Goal: Task Accomplishment & Management: Use online tool/utility

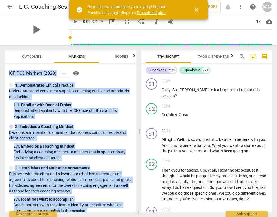
drag, startPoint x: 30, startPoint y: 204, endPoint x: 5, endPoint y: 71, distance: 135.0
click at [5, 71] on div "ICF PCC Markers (2020) visibility 1. Demonstrates Ethical Practice Understands …" at bounding box center [71, 138] width 132 height 148
copy div "ICF PCC Markers (2020) visibility 1. Demonstrates Ethical Practice Understands …"
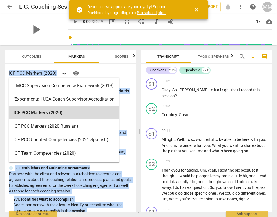
click at [63, 71] on icon at bounding box center [64, 74] width 6 height 6
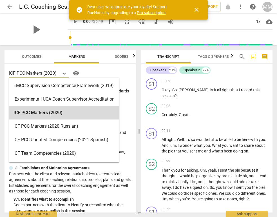
click at [89, 68] on div "ICF PCC Markers (2020) selected, 3 of 15. 15 results available. Use Up and Down…" at bounding box center [71, 138] width 132 height 148
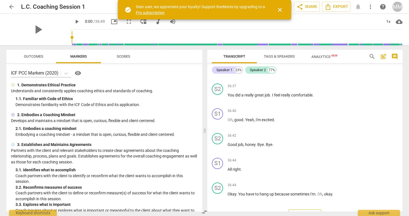
click at [276, 212] on span "Export" at bounding box center [305, 215] width 24 height 7
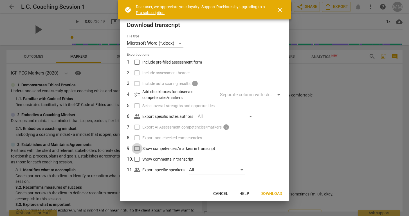
click at [136, 149] on input "Show competencies/markers in transcript" at bounding box center [137, 148] width 11 height 11
checkbox input "true"
click at [176, 42] on div "Microsoft Word (*.docx)" at bounding box center [155, 43] width 57 height 9
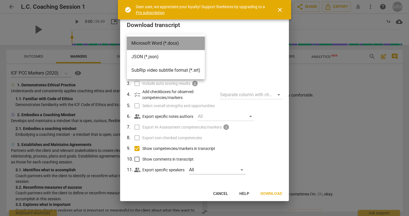
click at [176, 42] on li "Microsoft Word (*.docx)" at bounding box center [166, 44] width 78 height 14
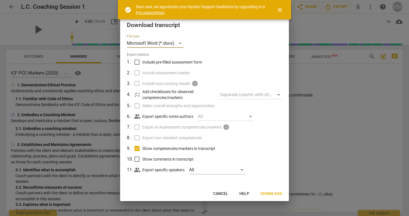
click at [276, 194] on span "Download" at bounding box center [271, 194] width 22 height 6
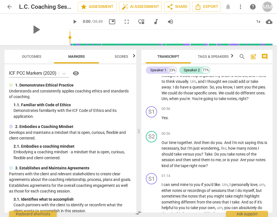
scroll to position [113, 0]
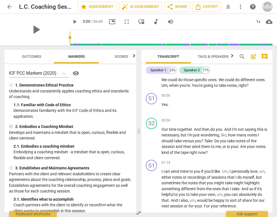
click at [219, 56] on span "Tags & Speakers" at bounding box center [213, 56] width 31 height 4
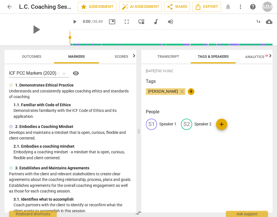
click at [250, 56] on span "Analytics New" at bounding box center [259, 57] width 26 height 4
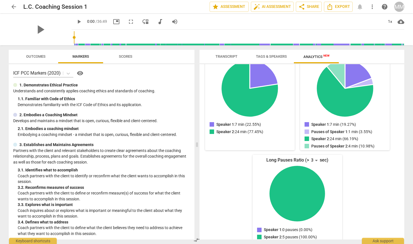
scroll to position [78, 0]
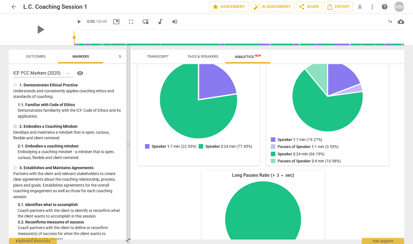
drag, startPoint x: 208, startPoint y: 70, endPoint x: 130, endPoint y: 55, distance: 79.9
click at [130, 55] on span at bounding box center [128, 144] width 3 height 199
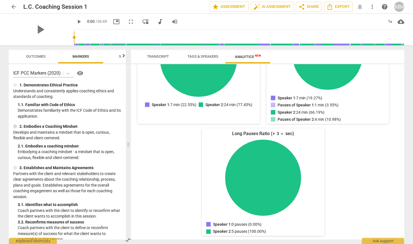
scroll to position [0, 0]
click at [276, 185] on div "Talk Ratio Speaker 1: 7 min (22.55%) Speaker 2: 24 min (77.45%) Speaker 1 : 7 m…" at bounding box center [264, 123] width 256 height 224
click at [181, 167] on div "Talk Ratio Speaker 1: 7 min (22.55%) Speaker 2: 24 min (77.45%) Speaker 1 : 7 m…" at bounding box center [264, 123] width 256 height 224
click at [198, 53] on button "Tags & Speakers" at bounding box center [203, 57] width 45 height 14
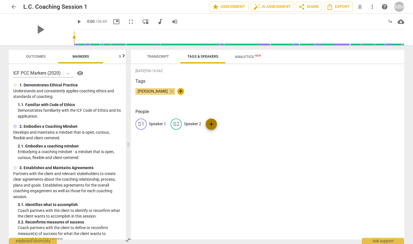
click at [212, 123] on span "add" at bounding box center [211, 124] width 7 height 7
type input "L.C."
click at [212, 122] on span "edit" at bounding box center [211, 124] width 7 height 7
click at [266, 121] on span "delete" at bounding box center [267, 124] width 6 height 6
click at [165, 55] on span "Transcript" at bounding box center [158, 56] width 22 height 4
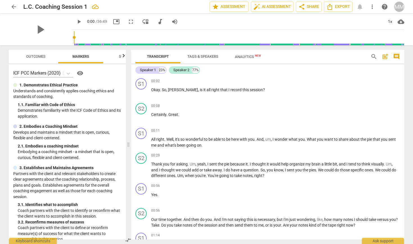
click at [203, 56] on span "Tags & Speakers" at bounding box center [203, 56] width 31 height 4
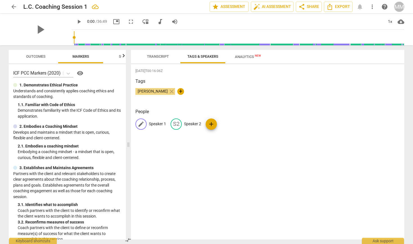
click at [142, 123] on span "edit" at bounding box center [141, 124] width 7 height 7
type input "[PERSON_NAME]"
click at [156, 57] on span "Transcript" at bounding box center [158, 56] width 22 height 4
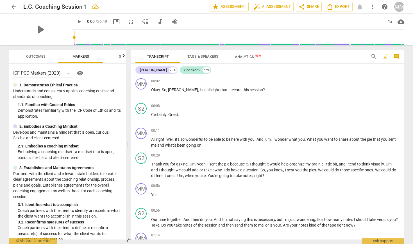
click at [198, 54] on span "Tags & Speakers" at bounding box center [203, 56] width 31 height 4
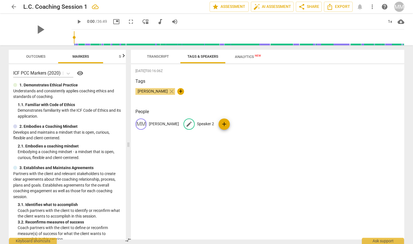
click at [186, 122] on span "edit" at bounding box center [189, 124] width 7 height 7
type input "L.C."
click at [160, 55] on span "Transcript" at bounding box center [158, 56] width 22 height 4
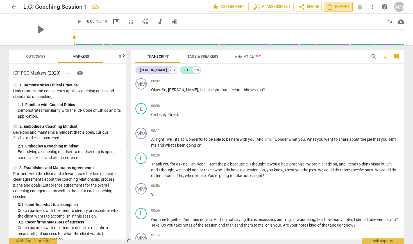
click at [276, 5] on span "Export" at bounding box center [339, 6] width 24 height 7
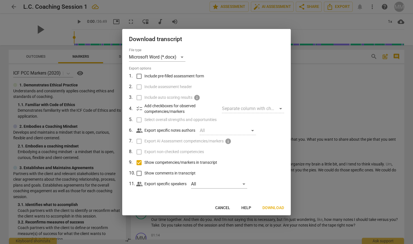
click at [270, 206] on span "Download" at bounding box center [274, 208] width 22 height 6
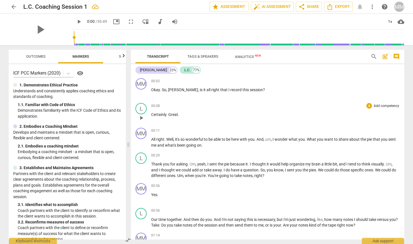
click at [276, 115] on p "Certainly . Great ." at bounding box center [275, 115] width 249 height 6
click at [194, 54] on span "Tags & Speakers" at bounding box center [203, 57] width 44 height 8
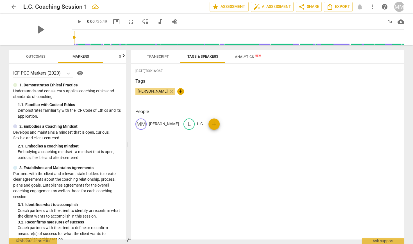
click at [248, 55] on span "Analytics New" at bounding box center [248, 57] width 26 height 4
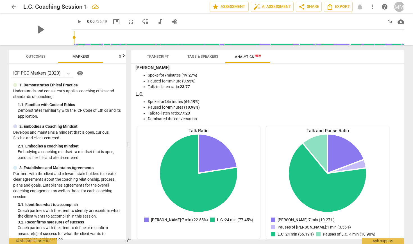
scroll to position [4, 0]
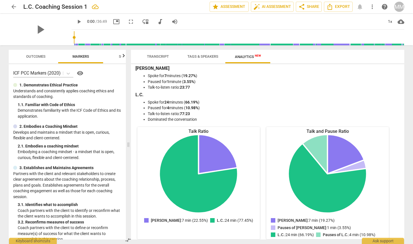
click at [227, 105] on li "Paused for 4 minutes ( 10.98% )" at bounding box center [273, 108] width 251 height 6
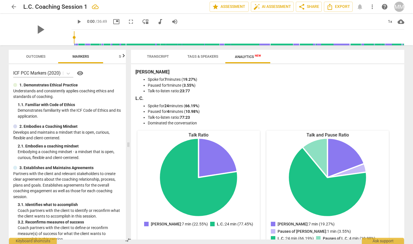
scroll to position [0, 0]
click at [33, 55] on span "Outcomes" at bounding box center [35, 56] width 19 height 4
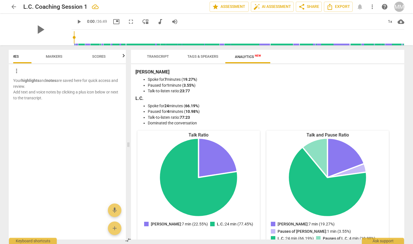
scroll to position [0, 27]
click at [98, 57] on span "Scores" at bounding box center [99, 56] width 14 height 4
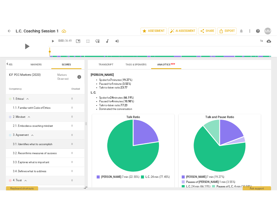
scroll to position [0, 0]
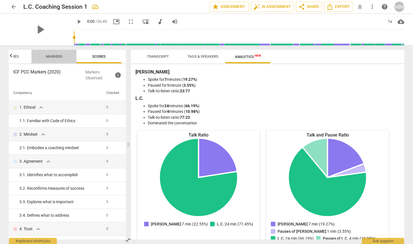
click at [54, 54] on span "Markers" at bounding box center [54, 56] width 17 height 4
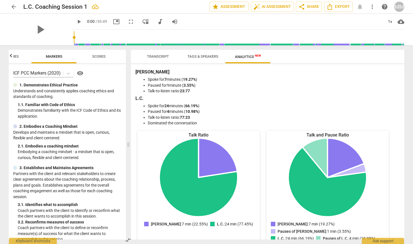
click at [96, 58] on span "Scores" at bounding box center [99, 56] width 14 height 4
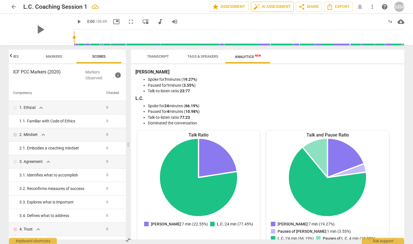
click at [264, 8] on span "auto_fix_high AI Assessment" at bounding box center [273, 6] width 38 height 7
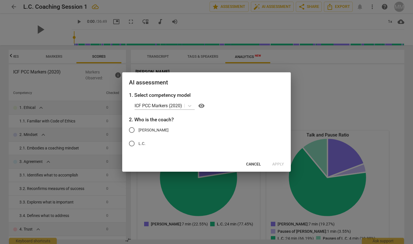
click at [131, 129] on input "[PERSON_NAME]" at bounding box center [132, 130] width 14 height 14
radio input "true"
click at [276, 164] on span "Apply" at bounding box center [279, 164] width 12 height 6
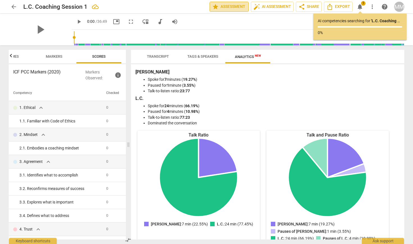
click at [220, 8] on span "star Assessment" at bounding box center [229, 6] width 34 height 7
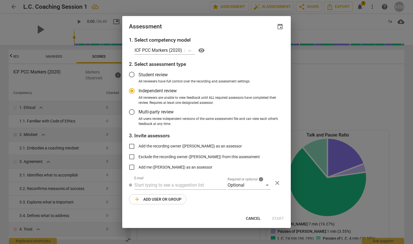
click at [276, 116] on div at bounding box center [206, 122] width 413 height 244
radio input "false"
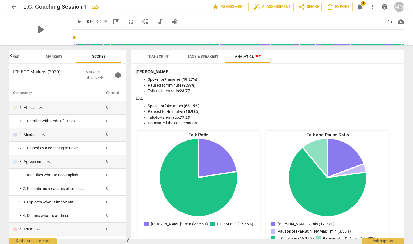
click at [276, 7] on span "notifications" at bounding box center [360, 6] width 7 height 7
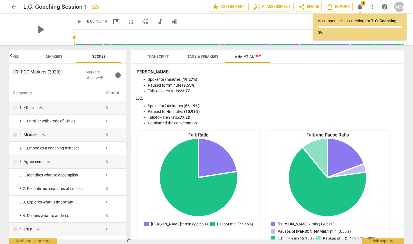
click at [276, 81] on li "Spoke for 7 minutes ( 19.27% )" at bounding box center [273, 80] width 251 height 6
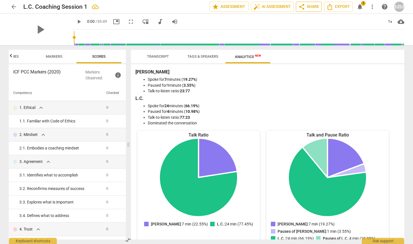
click at [276, 6] on span "share" at bounding box center [302, 6] width 7 height 7
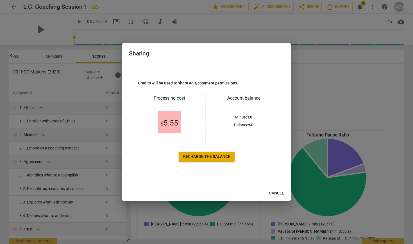
click at [275, 194] on span "Cancel" at bounding box center [276, 193] width 15 height 6
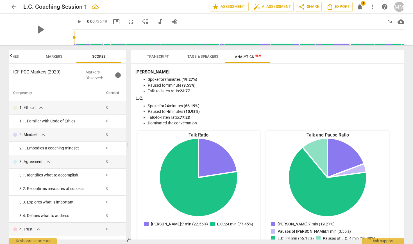
click at [276, 92] on li "Talk-to-listen ratio: 23:77" at bounding box center [273, 91] width 251 height 6
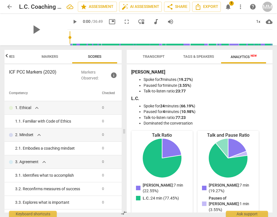
click at [230, 5] on span "1" at bounding box center [232, 3] width 5 height 5
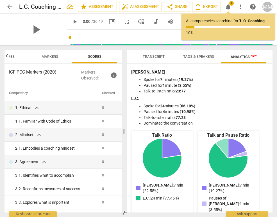
click at [221, 86] on li "Paused for 1 minute ( 3.55% )" at bounding box center [205, 85] width 123 height 6
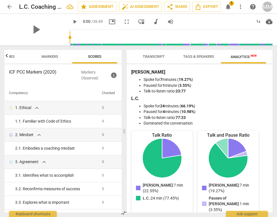
click at [267, 21] on span "cloud_download" at bounding box center [269, 21] width 7 height 7
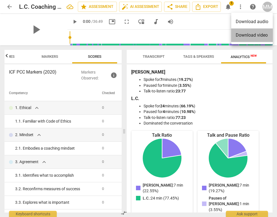
click at [244, 34] on li "Download video" at bounding box center [252, 35] width 42 height 14
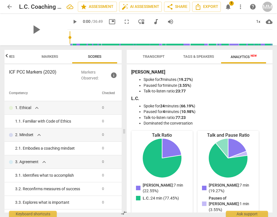
click at [233, 104] on li "Spoke for 24 minutes ( 66.19% )" at bounding box center [205, 106] width 123 height 6
click at [228, 10] on button "notifications 1" at bounding box center [228, 7] width 10 height 10
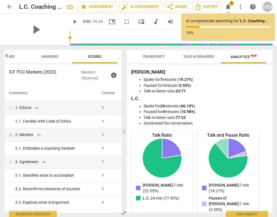
click at [211, 72] on h3 "[PERSON_NAME]" at bounding box center [199, 72] width 137 height 7
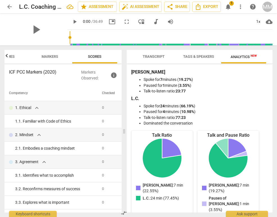
scroll to position [0, 0]
click at [264, 6] on div "MM" at bounding box center [268, 7] width 10 height 10
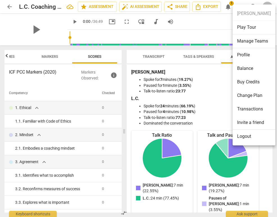
click at [249, 56] on li "Profile" at bounding box center [254, 55] width 43 height 14
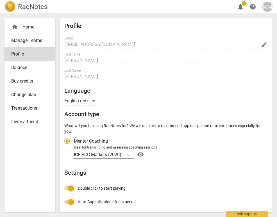
radio input "false"
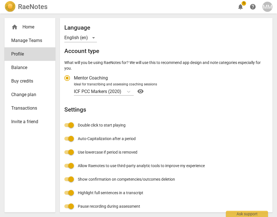
scroll to position [62, 0]
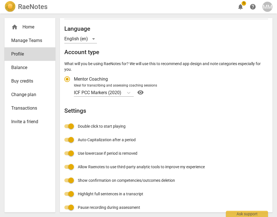
click at [35, 28] on div "home Home" at bounding box center [27, 27] width 33 height 7
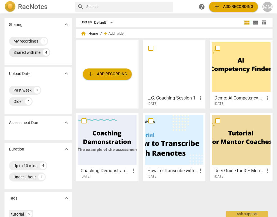
click at [40, 51] on div "Shared with me" at bounding box center [27, 53] width 27 height 6
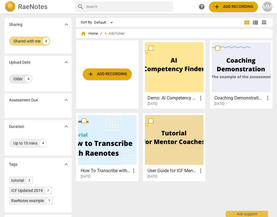
click at [22, 80] on div "Older" at bounding box center [18, 79] width 9 height 6
click at [89, 35] on span "home Home" at bounding box center [89, 34] width 17 height 6
click at [81, 34] on span "home" at bounding box center [84, 34] width 6 height 6
click at [267, 7] on div "MM" at bounding box center [268, 7] width 10 height 10
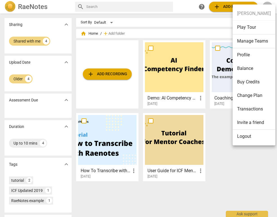
click at [253, 11] on ul "[PERSON_NAME] Play Tour Manage Teams Profile Balance Buy Credits Change Plan Tr…" at bounding box center [254, 75] width 43 height 141
click at [191, 20] on div at bounding box center [138, 108] width 277 height 217
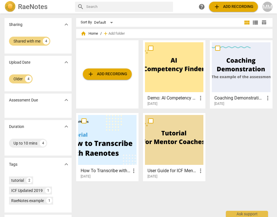
click at [33, 50] on div "Shared with me 4" at bounding box center [38, 42] width 67 height 23
click at [88, 24] on div "Sort By" at bounding box center [86, 22] width 11 height 4
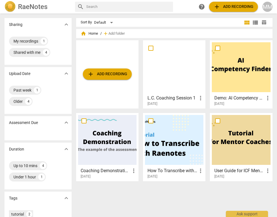
click at [40, 8] on h2 "RaeNotes" at bounding box center [33, 7] width 30 height 8
click at [19, 8] on h2 "RaeNotes" at bounding box center [33, 7] width 30 height 8
click at [12, 7] on img at bounding box center [10, 6] width 11 height 11
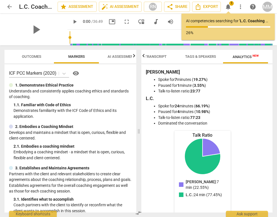
click at [228, 26] on div at bounding box center [228, 26] width 84 height 1
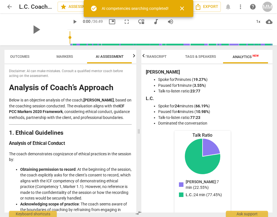
scroll to position [0, 12]
